Goal: Check status: Check status

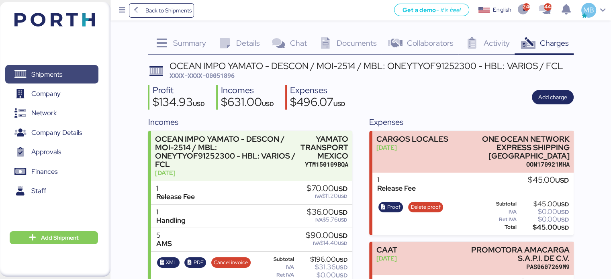
click at [59, 74] on span "Shipments" at bounding box center [46, 75] width 31 height 12
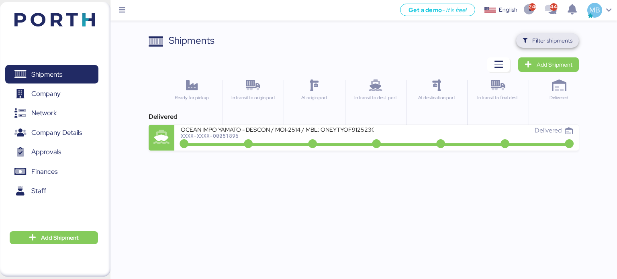
click at [558, 37] on span "Filter shipments" at bounding box center [552, 41] width 40 height 10
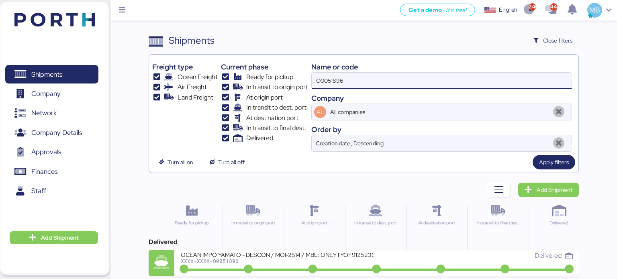
drag, startPoint x: 371, startPoint y: 78, endPoint x: 293, endPoint y: 77, distance: 77.5
click at [293, 77] on div "Freight type Ocean Freight Air Freight Land Freight Current phase Ready for pic…" at bounding box center [363, 105] width 423 height 94
paste input "SNKO020250603637"
type input "SNKO020250603637"
drag, startPoint x: 387, startPoint y: 75, endPoint x: 294, endPoint y: 73, distance: 92.8
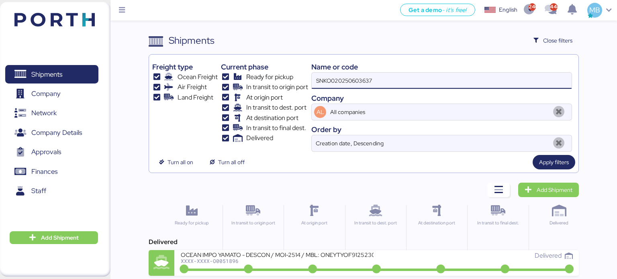
click at [294, 73] on div "Freight type Ocean Freight Air Freight Land Freight Current phase Ready for pic…" at bounding box center [363, 105] width 423 height 94
paste input "O0051685"
type input "O0051685"
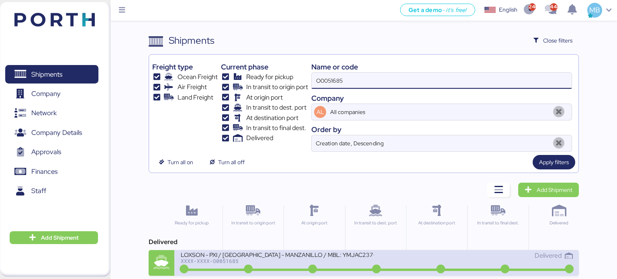
click at [297, 256] on div "LOXSON - PXI / [GEOGRAPHIC_DATA] - MANZANILLO / MBL: YMJAC237006625 - HBL: CSSE…" at bounding box center [277, 254] width 193 height 7
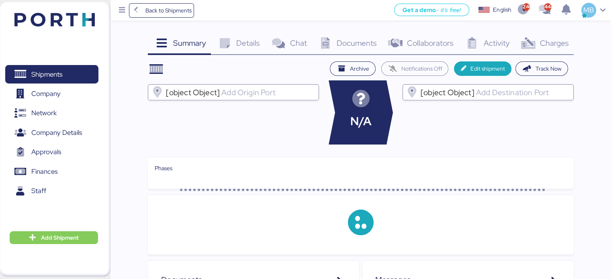
click at [560, 44] on span "Charges" at bounding box center [553, 43] width 29 height 10
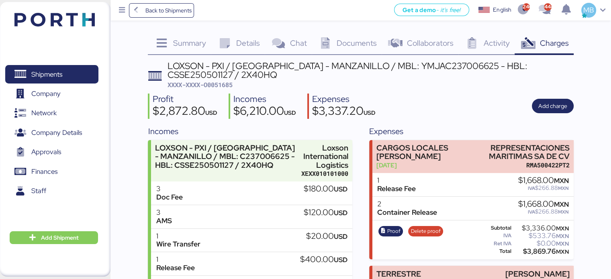
click at [216, 82] on span "XXXX-XXXX-O0051685" at bounding box center [199, 85] width 65 height 8
copy span "O0051685"
